Goal: Task Accomplishment & Management: Use online tool/utility

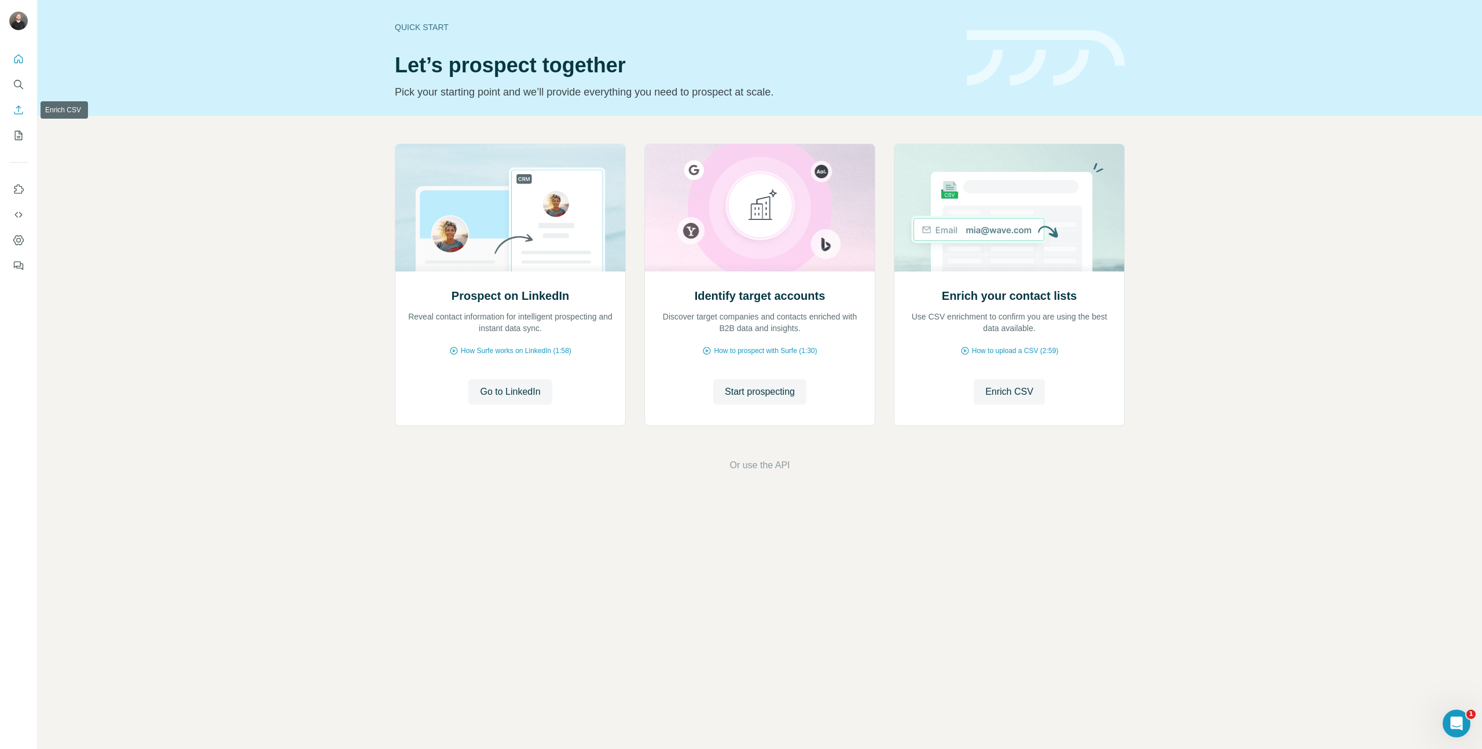
click at [15, 111] on icon "Enrich CSV" at bounding box center [19, 110] width 12 height 12
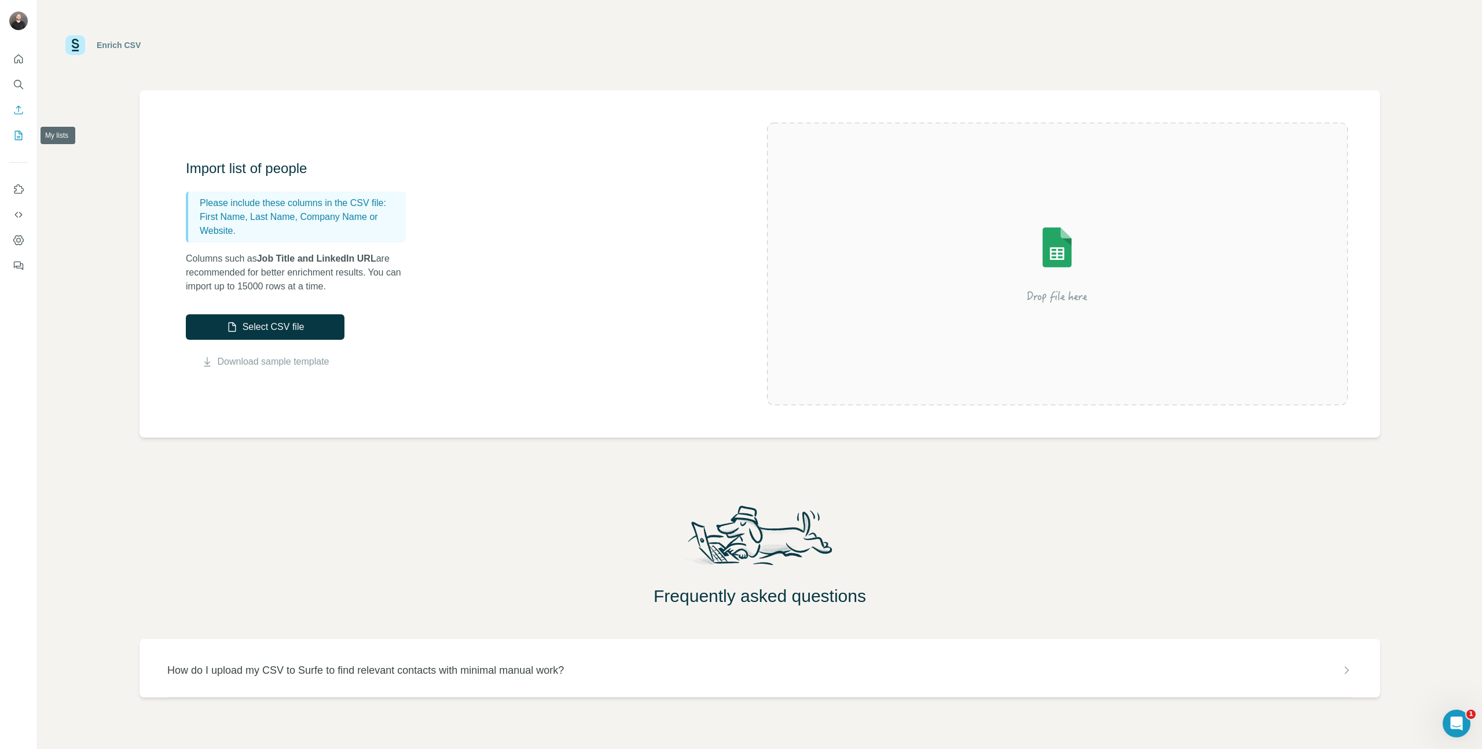
click at [19, 141] on icon "My lists" at bounding box center [19, 136] width 12 height 12
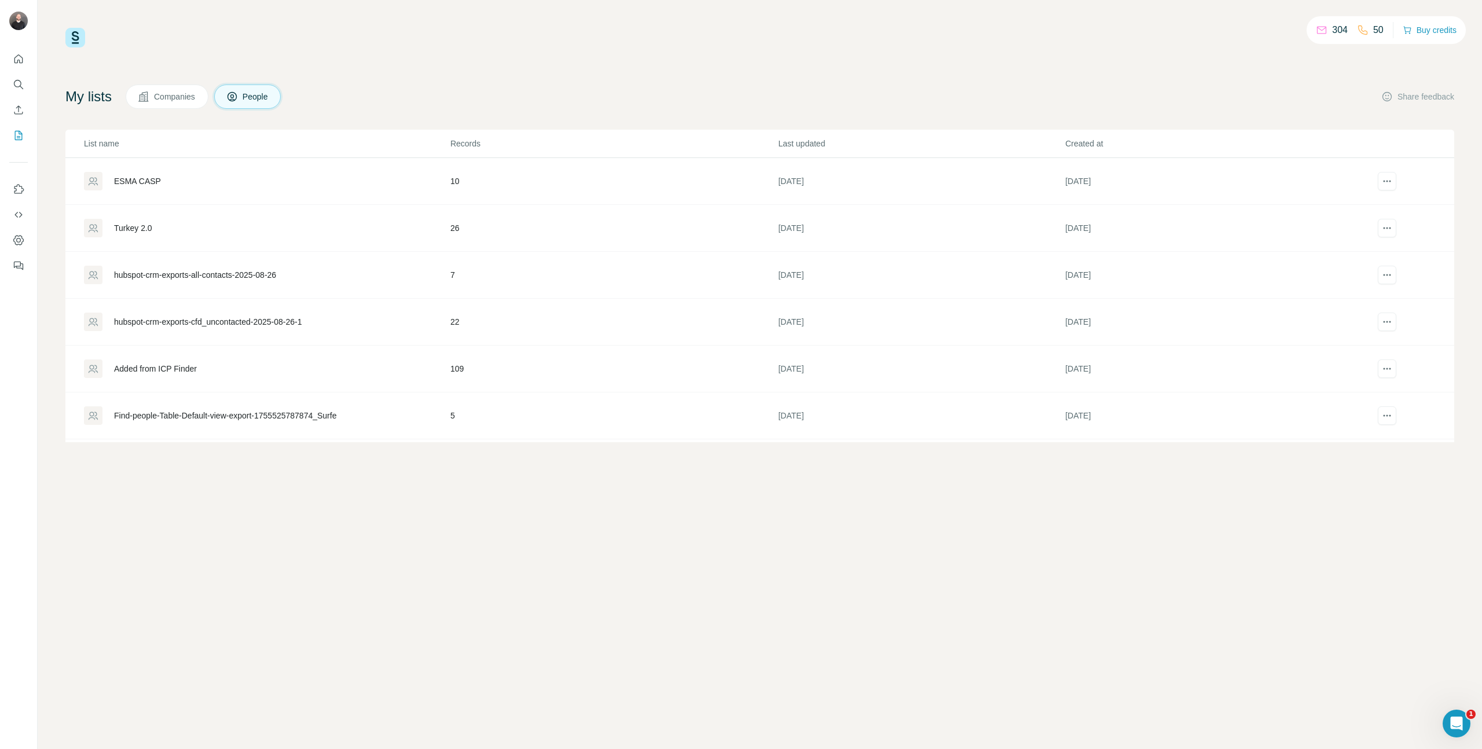
click at [200, 225] on div "Turkey 2.0" at bounding box center [266, 228] width 365 height 19
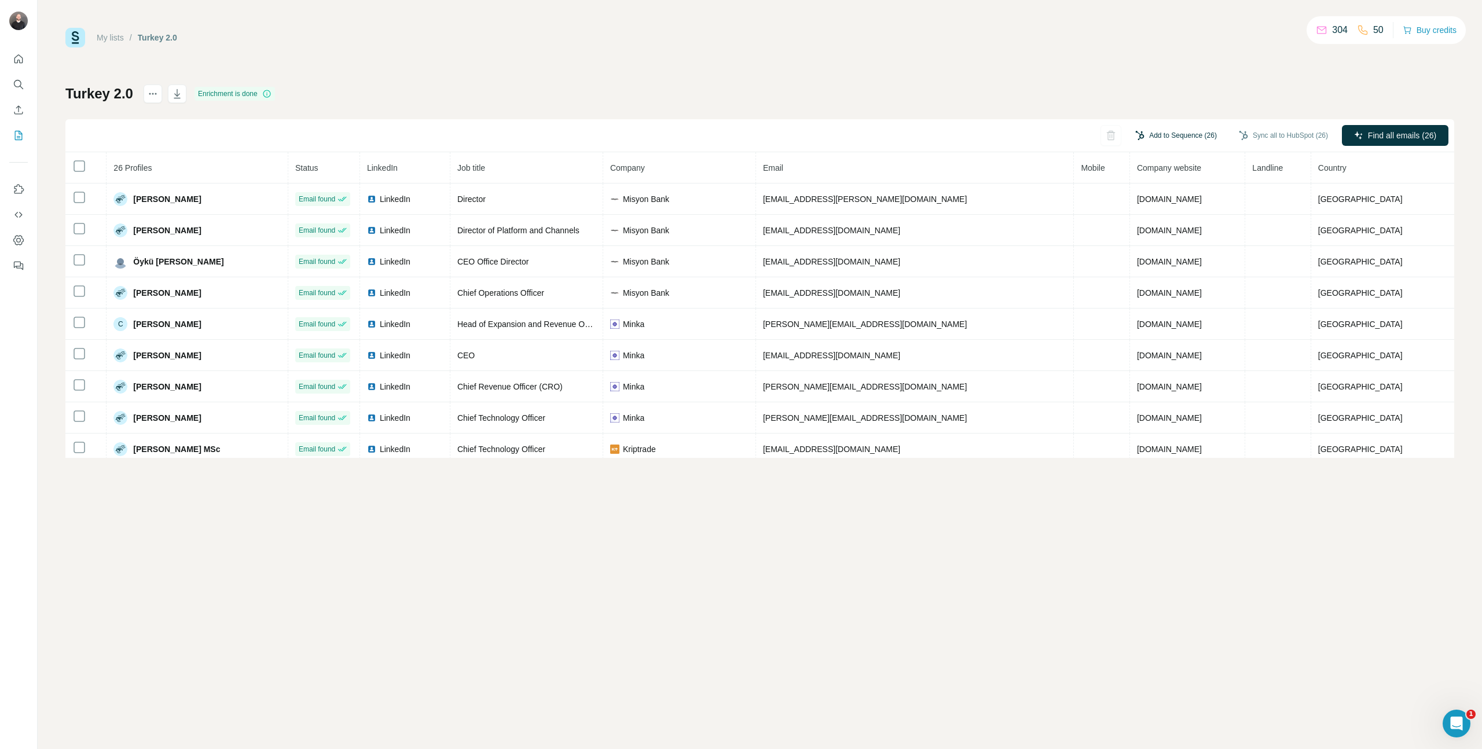
click at [1190, 134] on button "Add to Sequence (26)" at bounding box center [1176, 135] width 98 height 17
click at [1138, 160] on input "text" at bounding box center [1118, 170] width 193 height 21
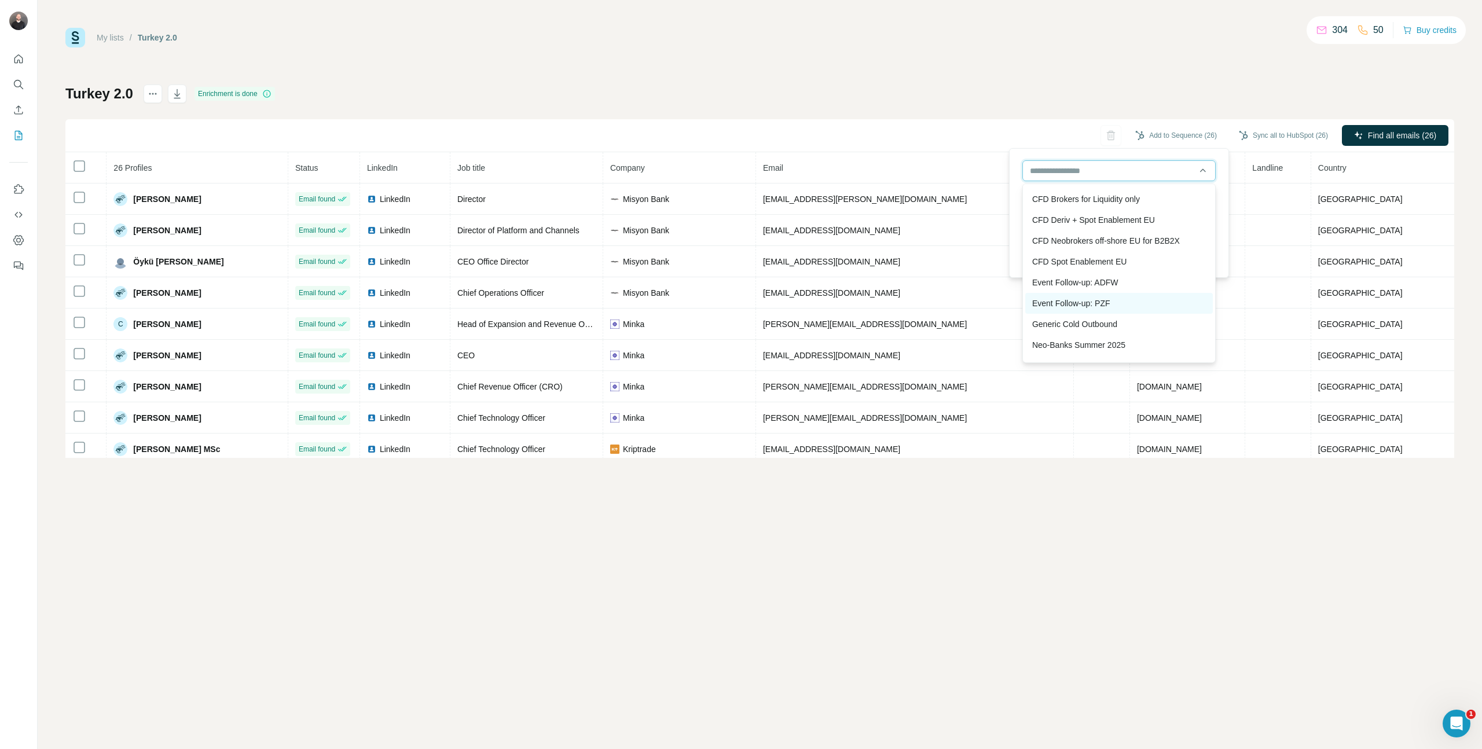
scroll to position [269, 0]
click at [955, 74] on div "My lists / [GEOGRAPHIC_DATA] 2.0 304 50 Buy credits Turkey 2.0 Enrichment is do…" at bounding box center [759, 243] width 1389 height 430
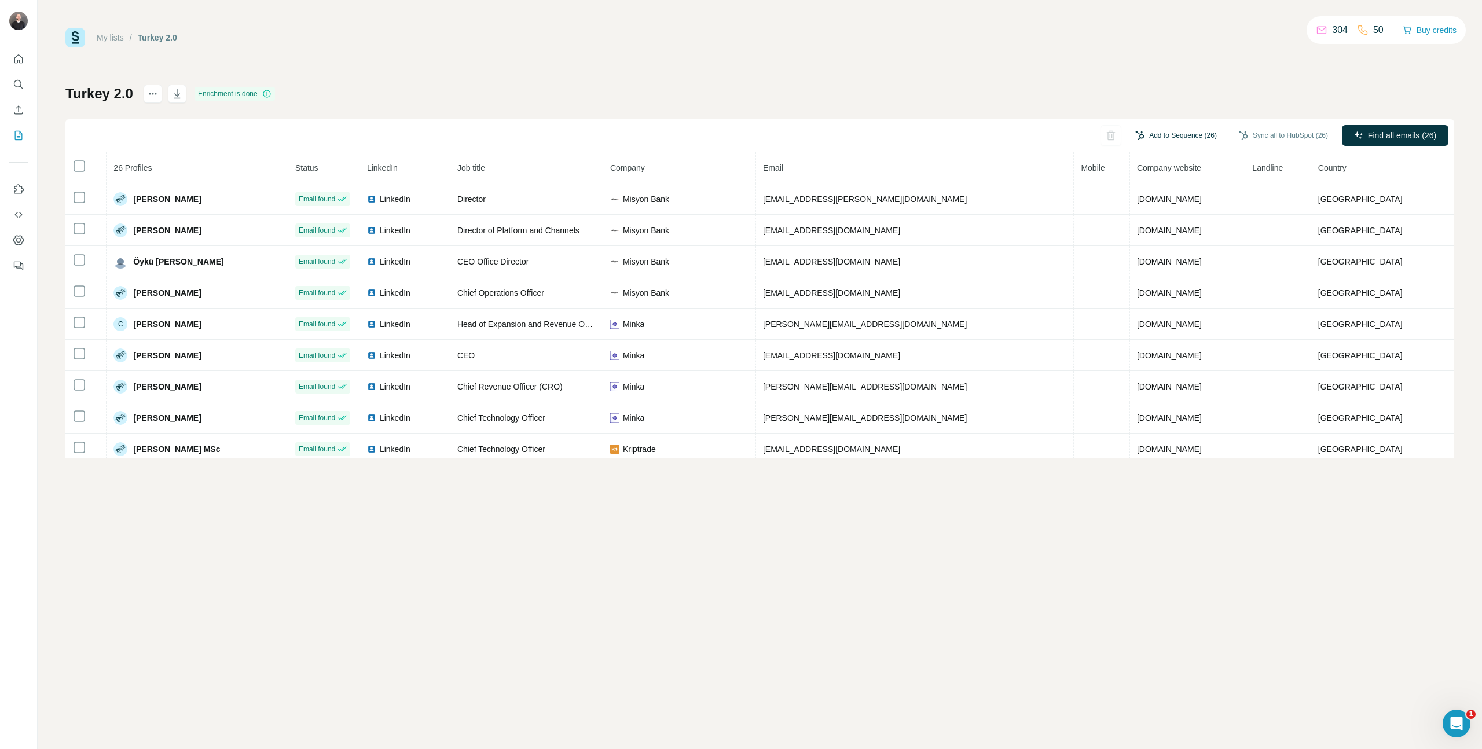
click at [1173, 133] on button "Add to Sequence (26)" at bounding box center [1176, 135] width 98 height 17
click at [1125, 174] on input "text" at bounding box center [1118, 170] width 193 height 21
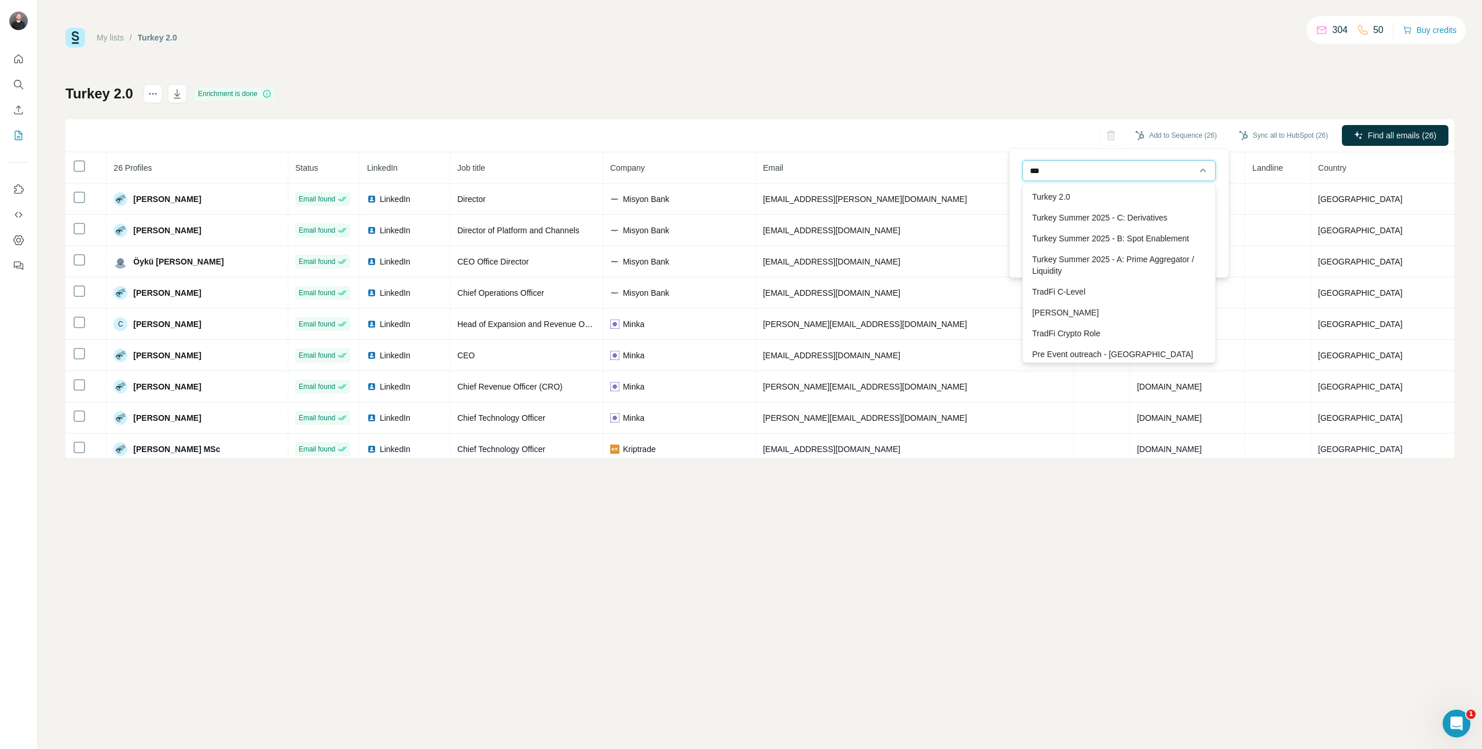
type input "****"
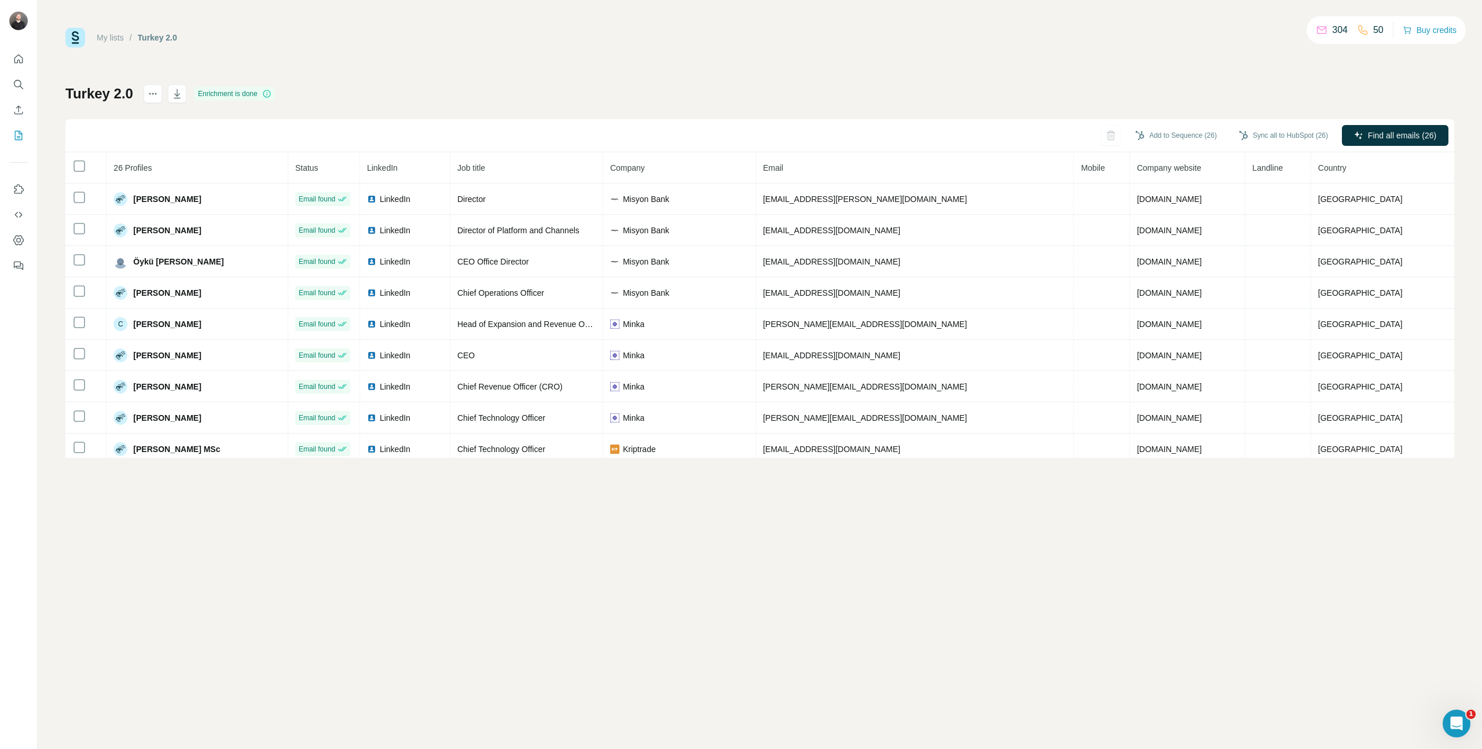
click at [1117, 101] on div "Turkey 2.0 Enrichment is done Add to Sequence (26) Sync all to HubSpot (26) Fin…" at bounding box center [759, 271] width 1389 height 373
